Goal: Navigation & Orientation: Find specific page/section

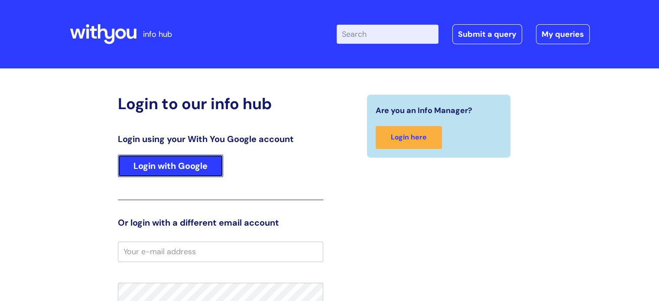
click at [177, 159] on link "Login with Google" at bounding box center [170, 166] width 105 height 23
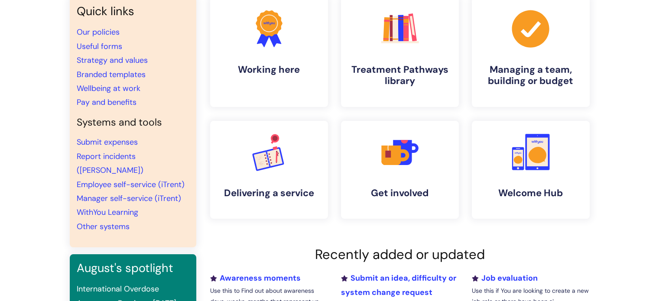
scroll to position [85, 0]
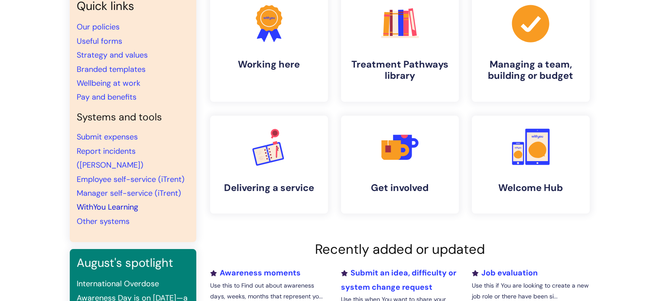
click at [117, 202] on link "WithYou Learning" at bounding box center [108, 207] width 62 height 10
